Goal: Information Seeking & Learning: Learn about a topic

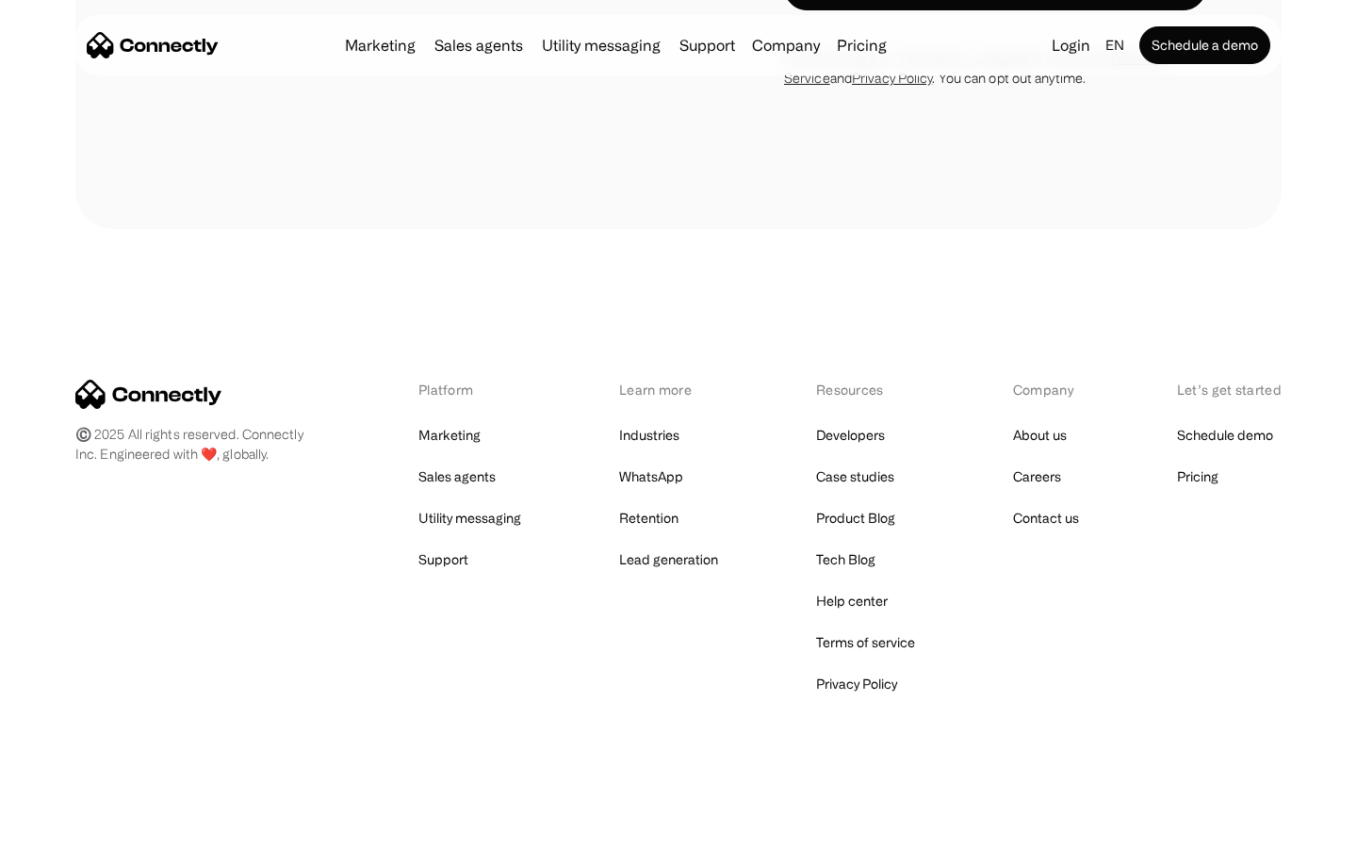
scroll to position [3639, 0]
